Goal: Task Accomplishment & Management: Use online tool/utility

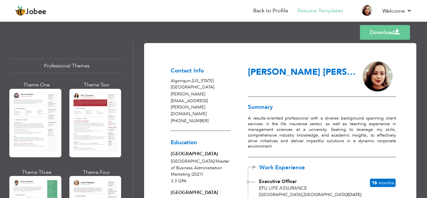
scroll to position [506, 0]
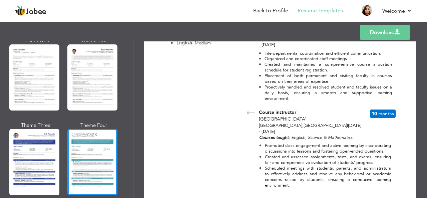
click at [89, 157] on div at bounding box center [92, 162] width 50 height 66
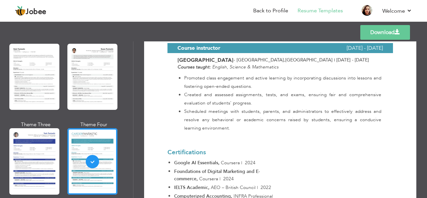
scroll to position [792, 0]
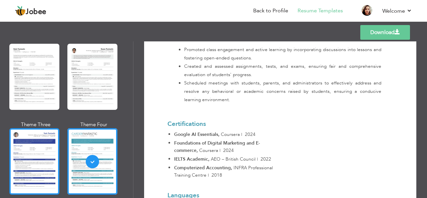
click at [14, 154] on div at bounding box center [34, 161] width 50 height 66
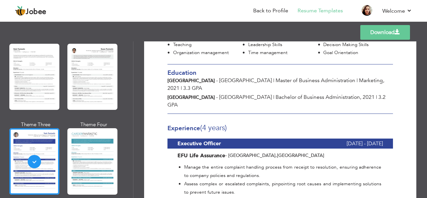
scroll to position [186, 0]
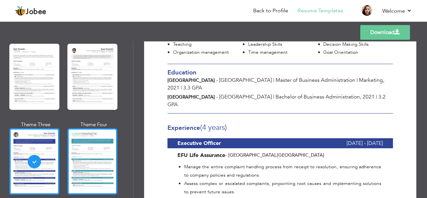
click at [88, 146] on div at bounding box center [92, 161] width 50 height 66
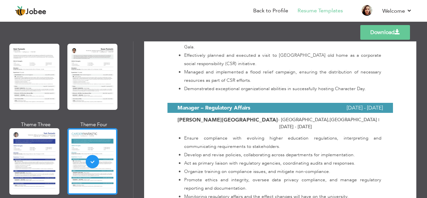
scroll to position [612, 0]
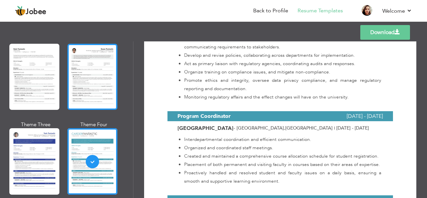
click at [116, 64] on div at bounding box center [92, 77] width 50 height 66
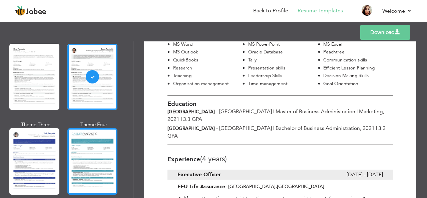
scroll to position [1106, 0]
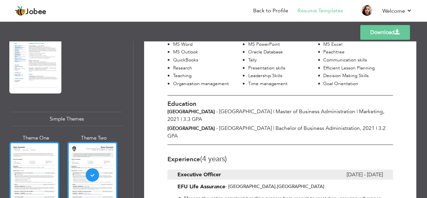
click at [39, 149] on div at bounding box center [34, 175] width 50 height 66
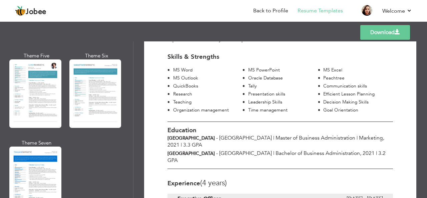
scroll to position [960, 0]
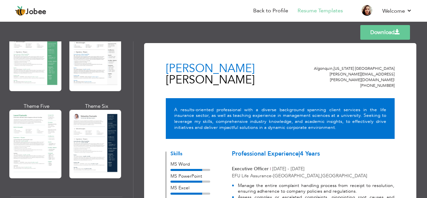
scroll to position [166, 0]
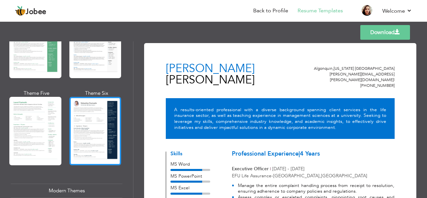
click at [99, 114] on div at bounding box center [95, 131] width 52 height 68
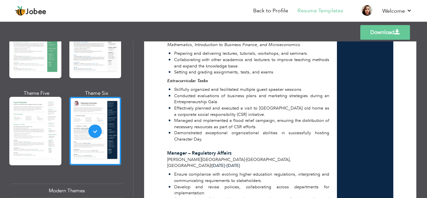
scroll to position [314, 0]
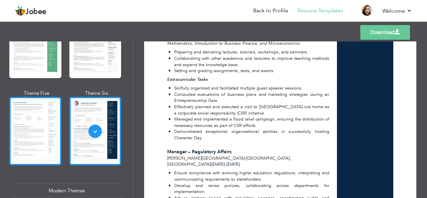
click at [14, 139] on div at bounding box center [35, 131] width 52 height 68
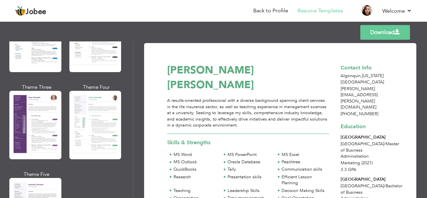
scroll to position [577, 0]
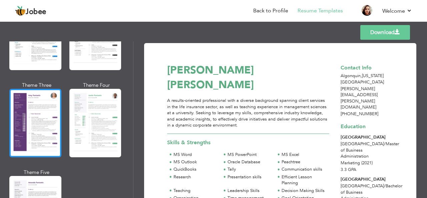
click at [22, 117] on div at bounding box center [35, 123] width 52 height 68
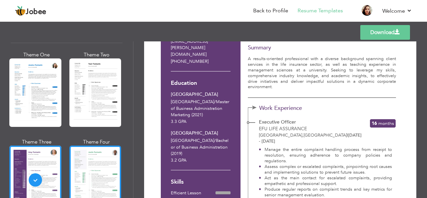
scroll to position [499, 0]
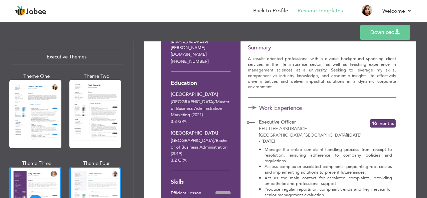
click at [73, 133] on div at bounding box center [95, 114] width 52 height 68
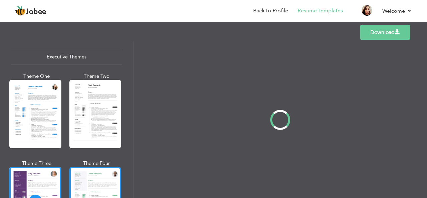
scroll to position [0, 0]
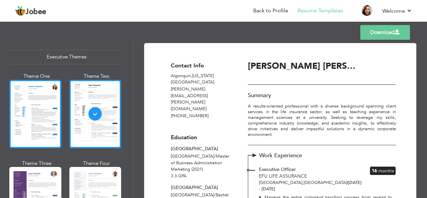
click at [48, 118] on div at bounding box center [35, 114] width 52 height 68
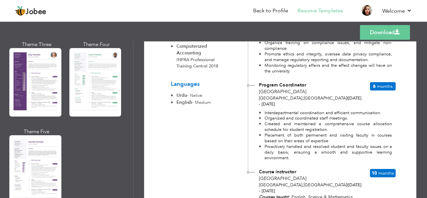
scroll to position [447, 0]
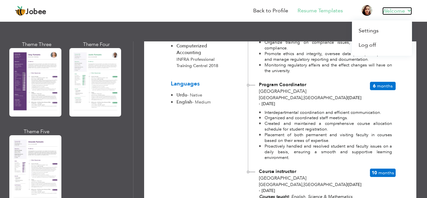
click at [387, 9] on link "Welcome" at bounding box center [398, 11] width 30 height 8
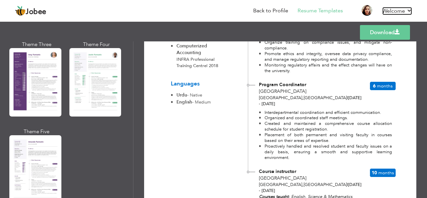
scroll to position [506, 0]
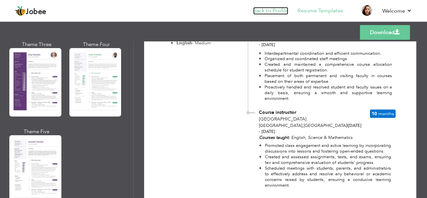
click at [287, 12] on link "Back to Profile" at bounding box center [270, 11] width 35 height 8
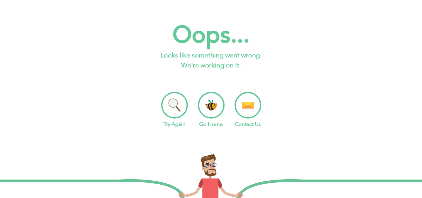
click at [215, 109] on li "Go Home" at bounding box center [211, 110] width 27 height 36
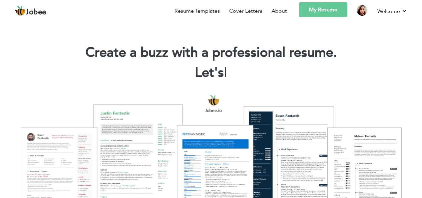
click at [315, 14] on link "My Resume" at bounding box center [323, 9] width 48 height 15
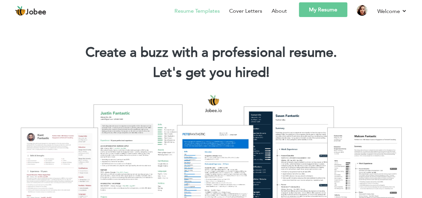
click at [209, 12] on link "Resume Templates" at bounding box center [197, 11] width 45 height 8
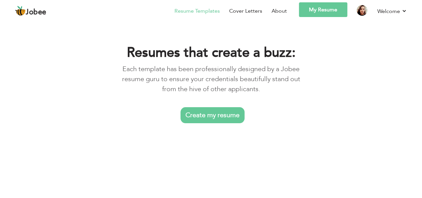
click at [209, 113] on link "Create my resume" at bounding box center [213, 115] width 64 height 16
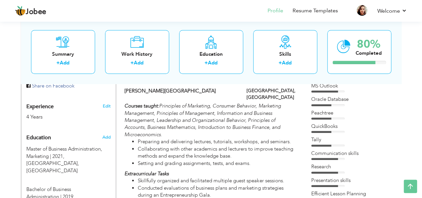
scroll to position [230, 0]
click at [340, 68] on div "80% Completed" at bounding box center [360, 52] width 64 height 44
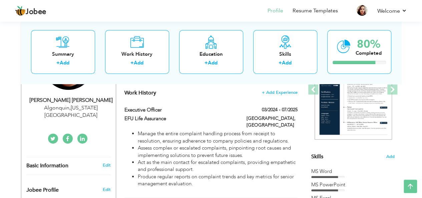
scroll to position [106, 0]
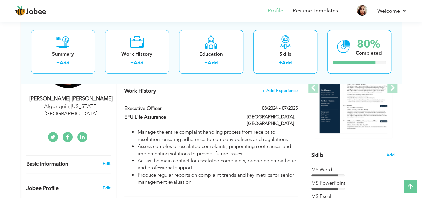
click at [83, 135] on icon at bounding box center [82, 137] width 5 height 5
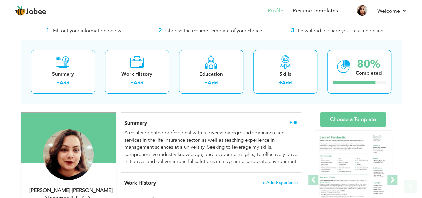
scroll to position [13, 0]
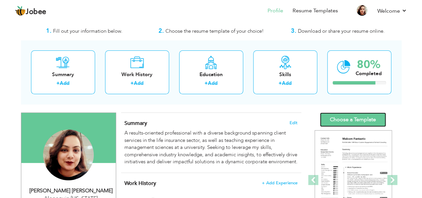
click at [361, 115] on link "Choose a Template" at bounding box center [353, 120] width 66 height 14
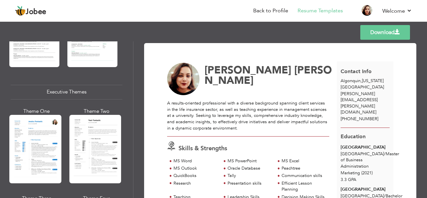
scroll to position [464, 0]
click at [106, 123] on div at bounding box center [95, 149] width 52 height 68
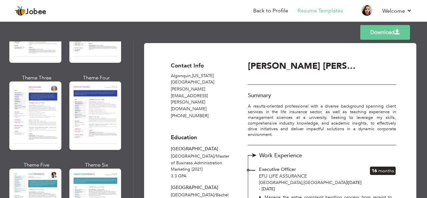
scroll to position [876, 0]
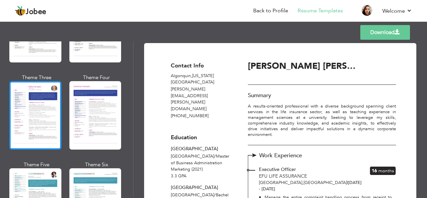
click at [28, 107] on div at bounding box center [35, 115] width 52 height 68
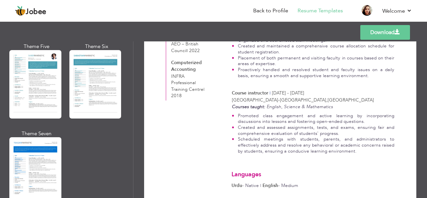
scroll to position [995, 0]
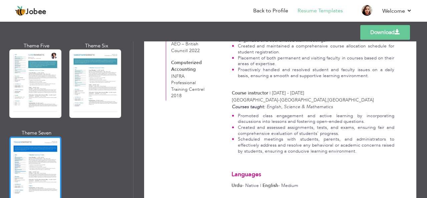
click at [19, 163] on div at bounding box center [35, 171] width 52 height 68
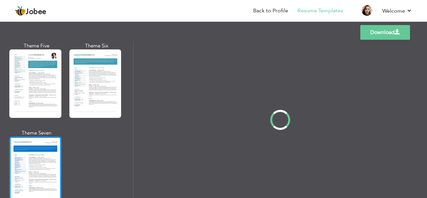
scroll to position [0, 0]
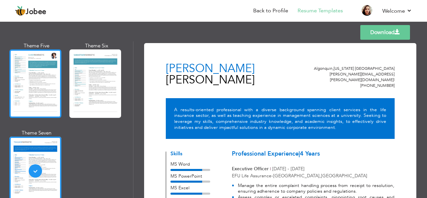
click at [54, 87] on div at bounding box center [35, 83] width 52 height 68
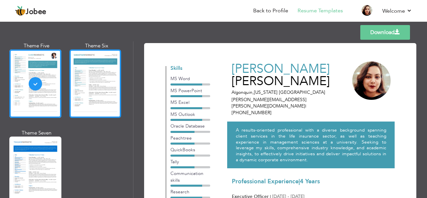
click at [102, 94] on div at bounding box center [95, 83] width 52 height 68
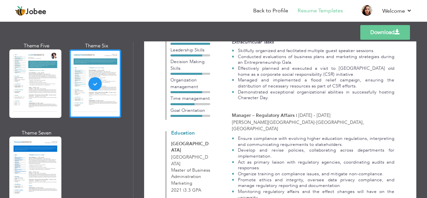
scroll to position [289, 0]
